Goal: Task Accomplishment & Management: Manage account settings

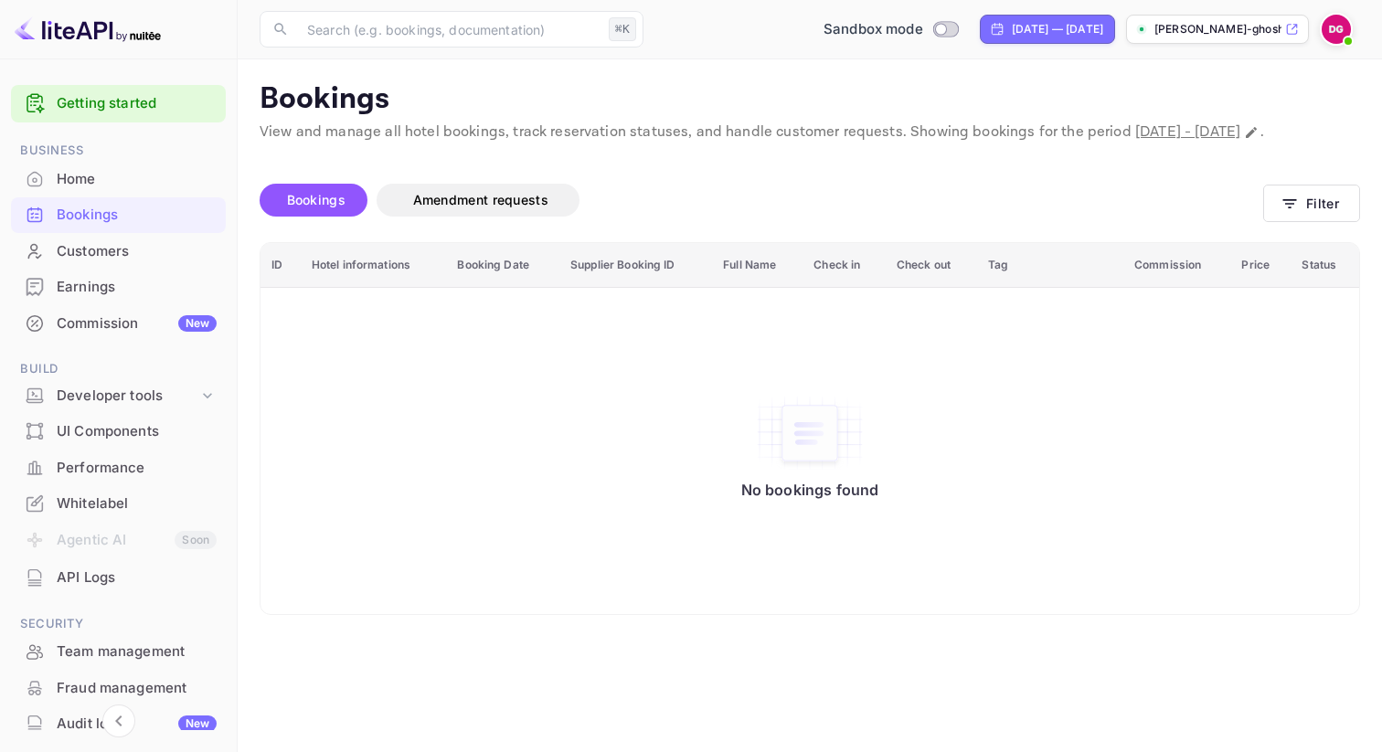
click at [122, 221] on div "Bookings" at bounding box center [137, 215] width 160 height 21
click at [124, 183] on div "Home" at bounding box center [137, 179] width 160 height 21
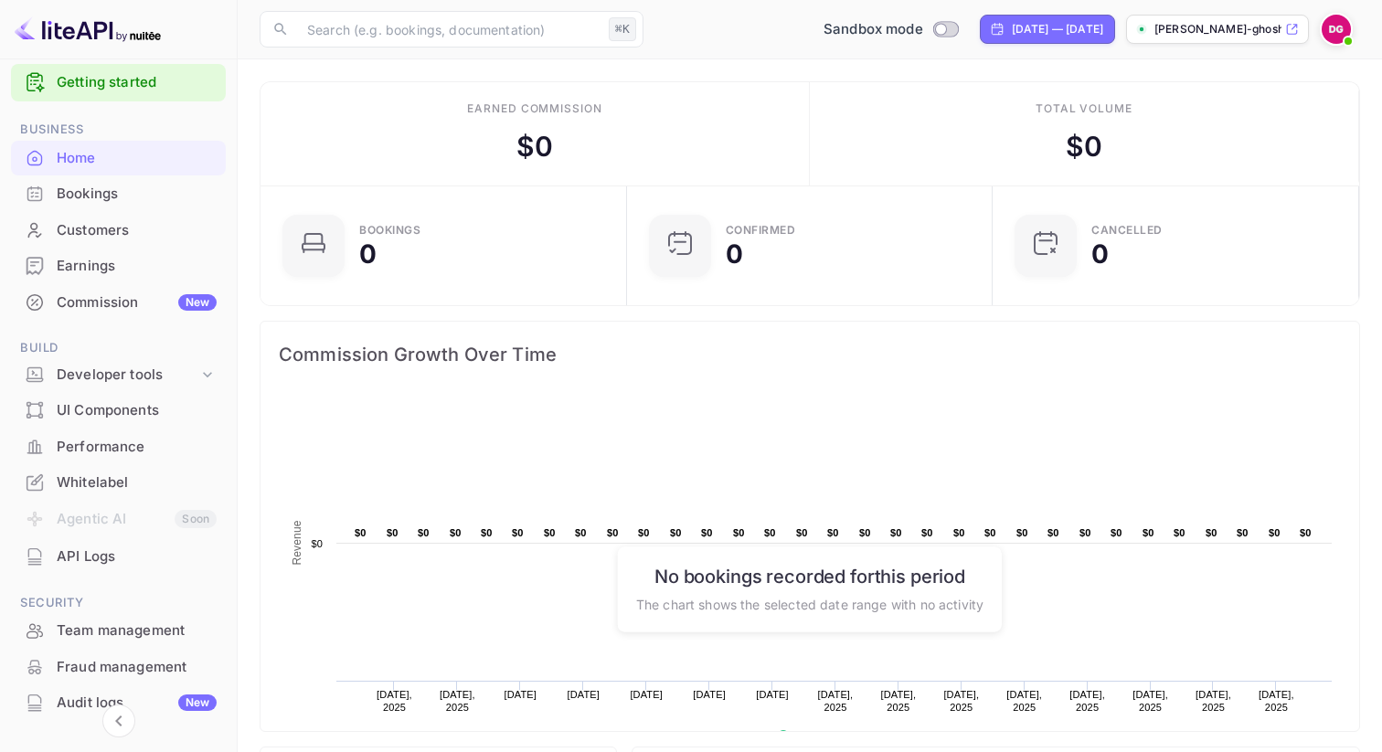
scroll to position [6, 0]
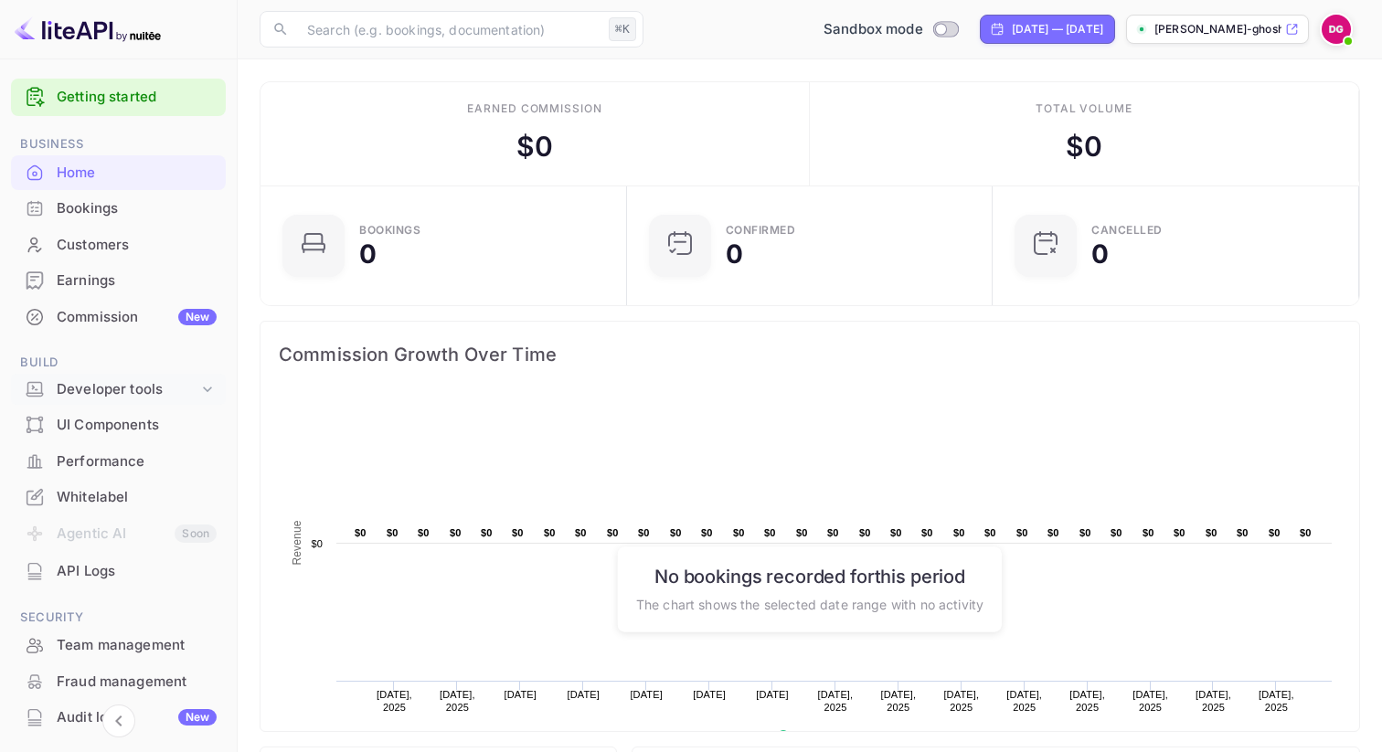
click at [147, 389] on div "Developer tools" at bounding box center [128, 389] width 142 height 21
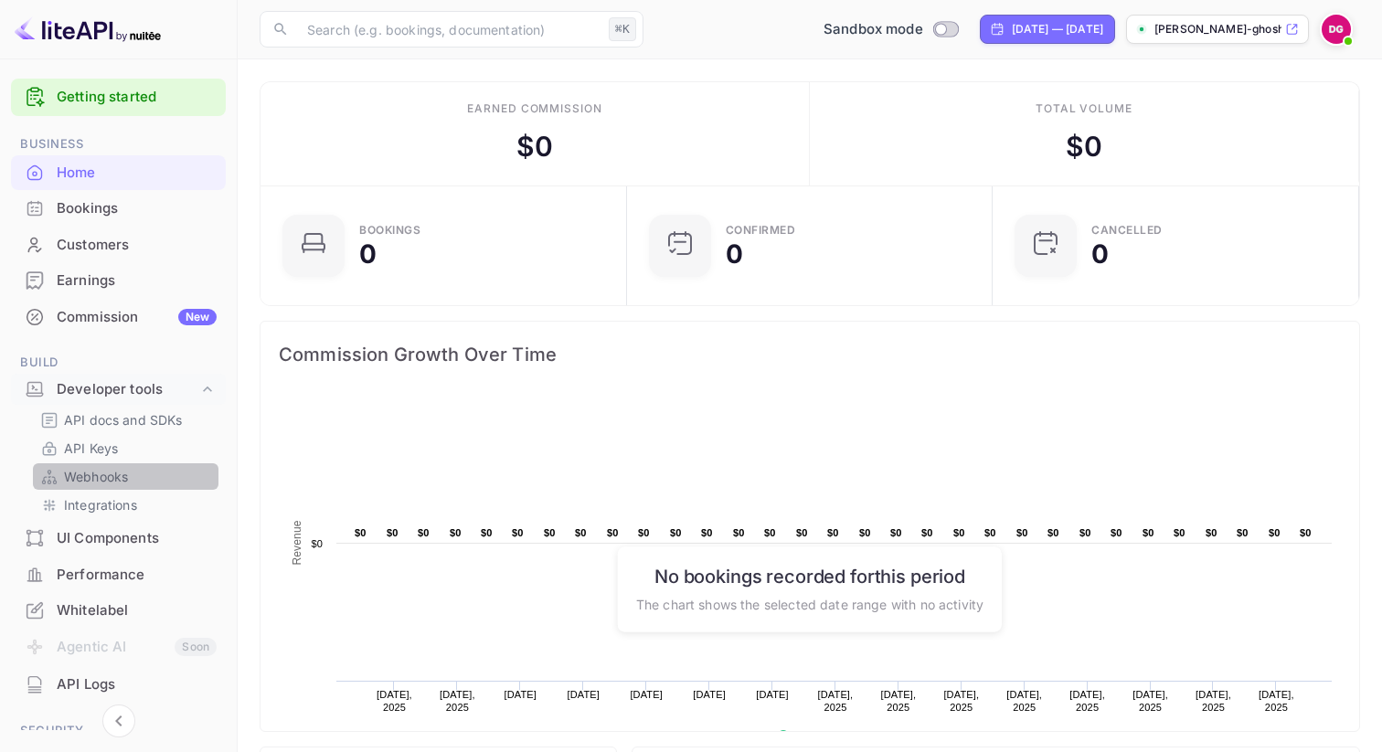
click at [127, 463] on div "Webhooks" at bounding box center [126, 476] width 186 height 27
click at [114, 446] on p "API Keys" at bounding box center [91, 448] width 54 height 19
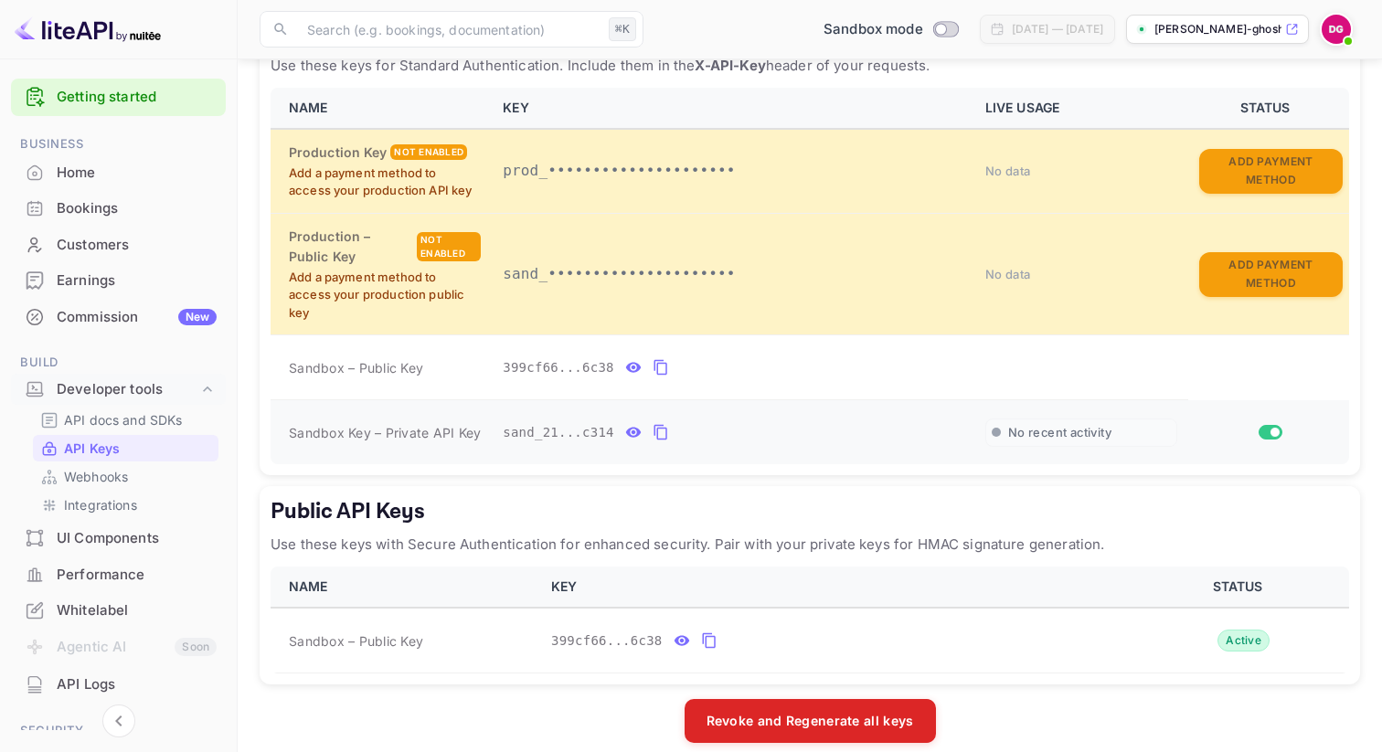
scroll to position [383, 0]
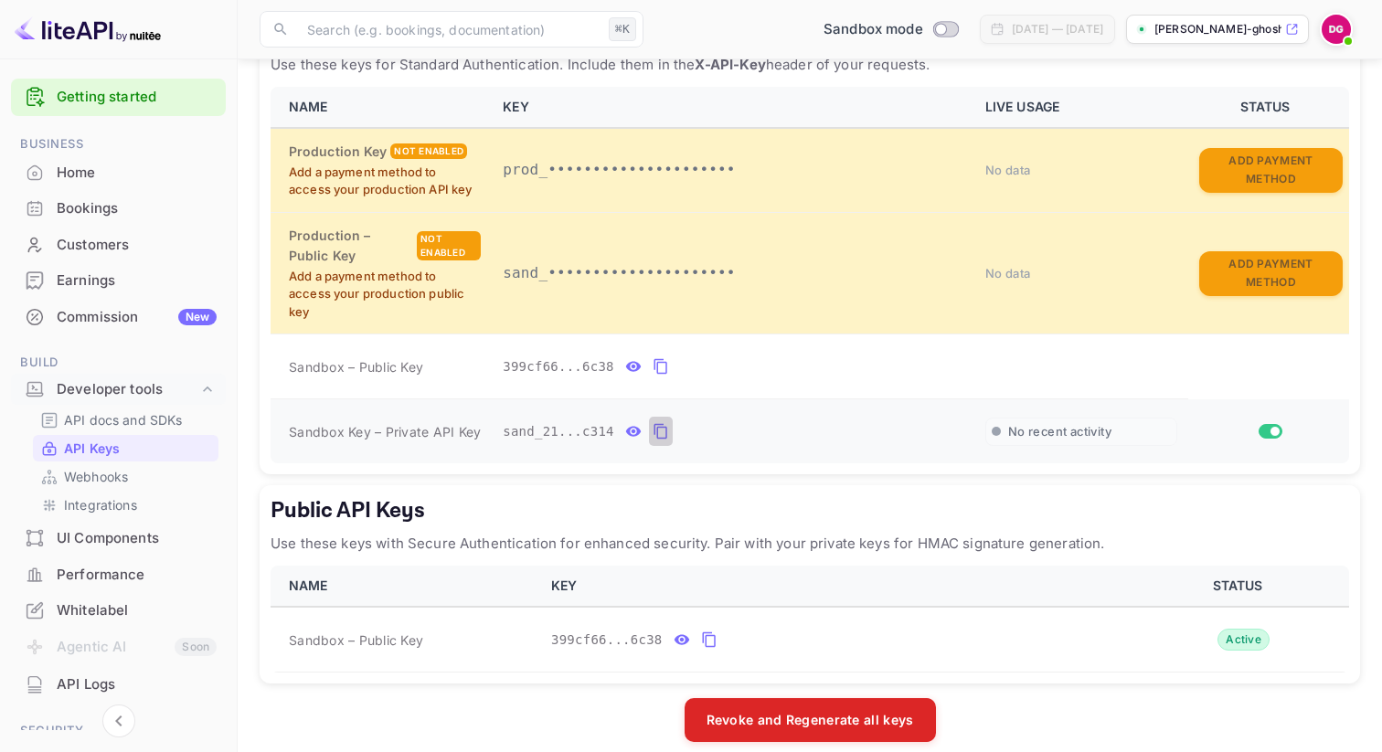
click at [658, 429] on icon "private api keys table" at bounding box center [661, 431] width 16 height 22
